Goal: Transaction & Acquisition: Purchase product/service

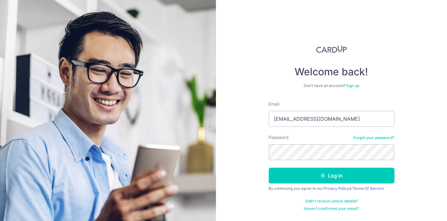
type input "songee.ho@gmail.com"
click at [269, 167] on button "Log in" at bounding box center [332, 175] width 126 height 16
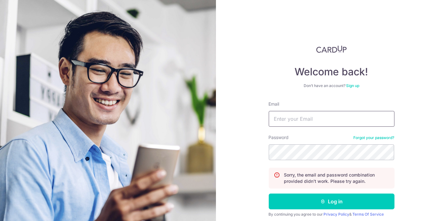
click at [291, 120] on input "Email" at bounding box center [332, 119] width 126 height 16
type input "songee.ho@gmail.com"
click at [269, 193] on button "Log in" at bounding box center [332, 201] width 126 height 16
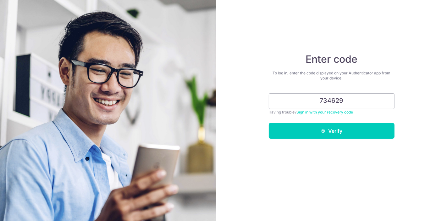
type input "734629"
click at [269, 123] on button "Verify" at bounding box center [332, 131] width 126 height 16
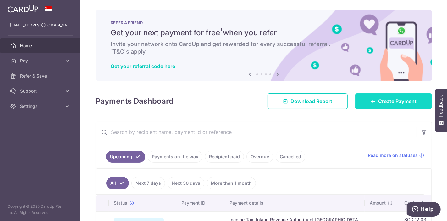
click at [378, 97] on span "Create Payment" at bounding box center [397, 101] width 38 height 8
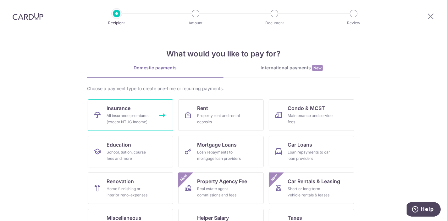
click at [129, 112] on div "All insurance premiums (except NTUC Income)" at bounding box center [129, 118] width 45 height 13
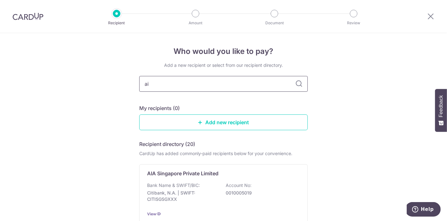
type input "aia"
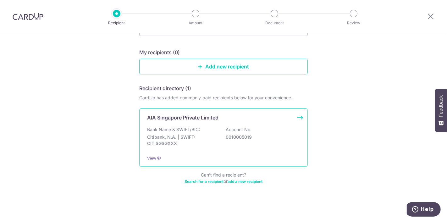
click at [191, 140] on p "Citibank, N.A. | SWIFT: CITISGSGXXX" at bounding box center [182, 140] width 70 height 13
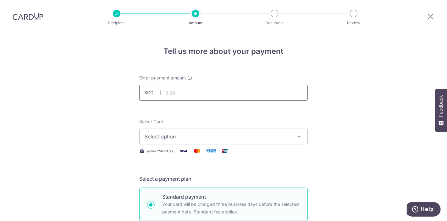
click at [188, 91] on input "text" at bounding box center [223, 93] width 169 height 16
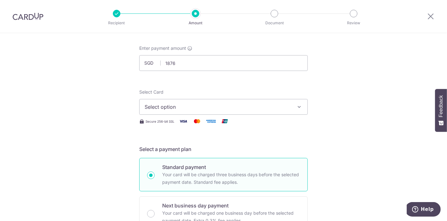
type input "1,876.00"
click at [191, 108] on span "Select option" at bounding box center [218, 107] width 147 height 8
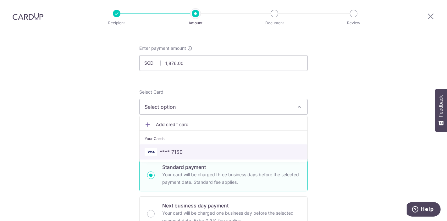
drag, startPoint x: 180, startPoint y: 148, endPoint x: 171, endPoint y: 156, distance: 11.8
click at [180, 148] on span "**** 7150" at bounding box center [171, 152] width 23 height 8
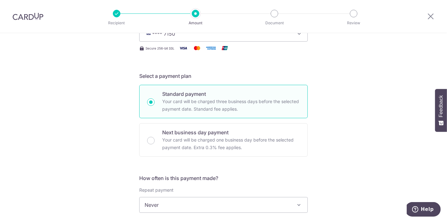
scroll to position [107, 0]
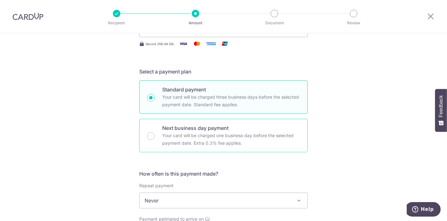
click at [184, 137] on p "Your card will be charged one business day before the selected payment date. Ex…" at bounding box center [231, 138] width 138 height 15
click at [155, 137] on input "Next business day payment Your card will be charged one business day before the…" at bounding box center [151, 136] width 8 height 8
radio input "false"
radio input "true"
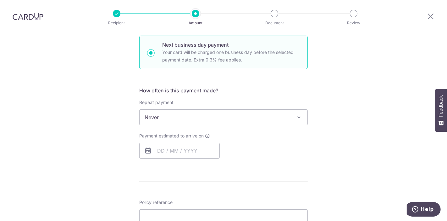
scroll to position [190, 0]
click at [164, 152] on input "text" at bounding box center [179, 150] width 81 height 16
click at [202, 191] on link "4" at bounding box center [203, 195] width 10 height 10
type input "04/09/2025"
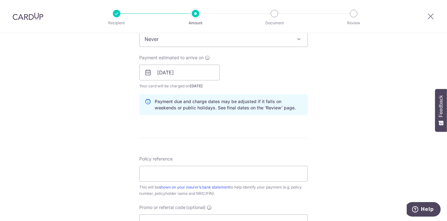
scroll to position [271, 0]
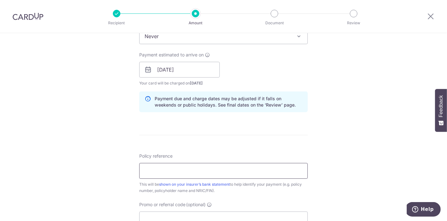
click at [166, 176] on input "Policy reference" at bounding box center [223, 171] width 169 height 16
paste input "L546669523"
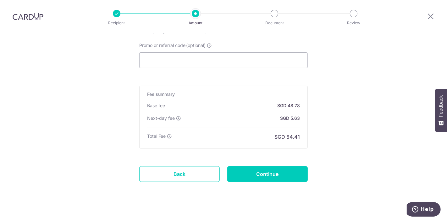
scroll to position [436, 0]
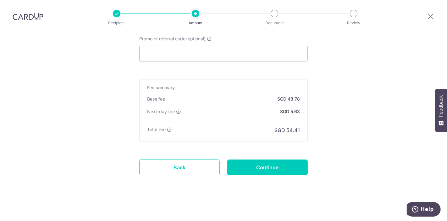
type input "L546669523"
click at [222, 48] on input "Promo or referral code (optional)" at bounding box center [223, 54] width 169 height 16
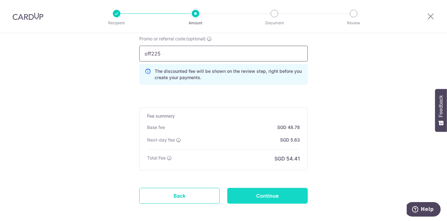
type input "off225"
click at [256, 190] on input "Continue" at bounding box center [267, 195] width 81 height 16
type input "Create Schedule"
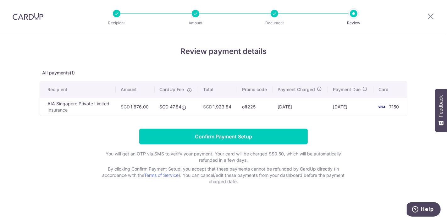
scroll to position [0, 0]
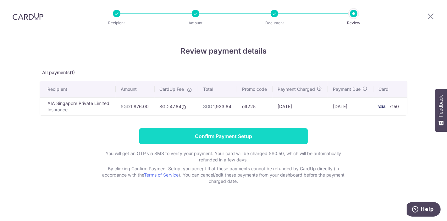
click at [221, 136] on input "Confirm Payment Setup" at bounding box center [223, 136] width 169 height 16
